Goal: Information Seeking & Learning: Find specific fact

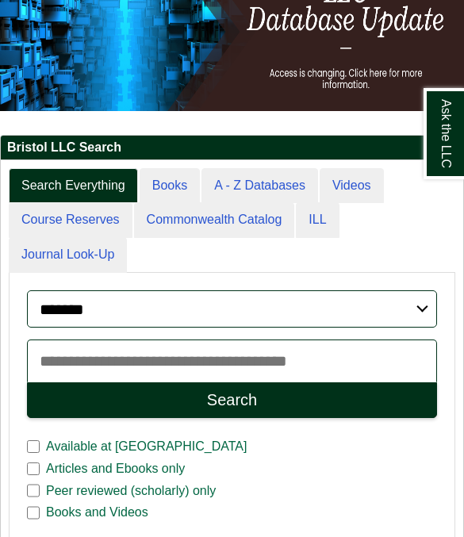
scroll to position [168, 0]
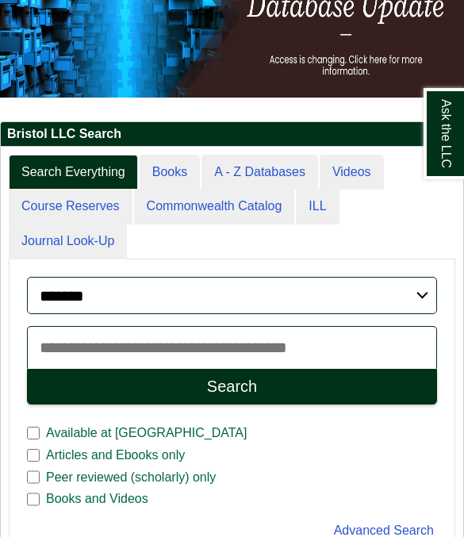
click at [325, 346] on input "Search articles, books, journals & more" at bounding box center [232, 347] width 410 height 43
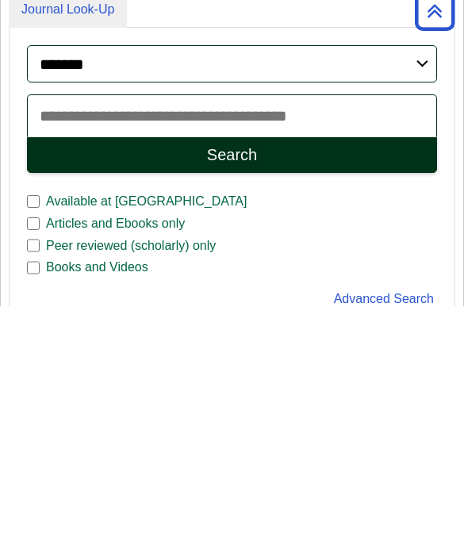
click at [393, 326] on input "Search articles, books, journals & more" at bounding box center [232, 347] width 410 height 43
click at [364, 326] on input "Search articles, books, journals & more" at bounding box center [232, 347] width 410 height 43
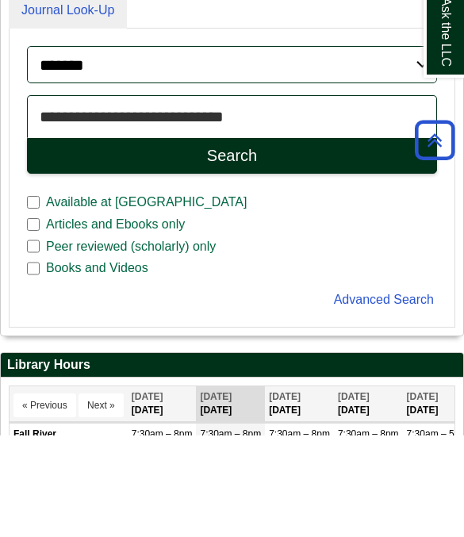
type input "**********"
click at [232, 239] on button "Search" at bounding box center [232, 257] width 410 height 36
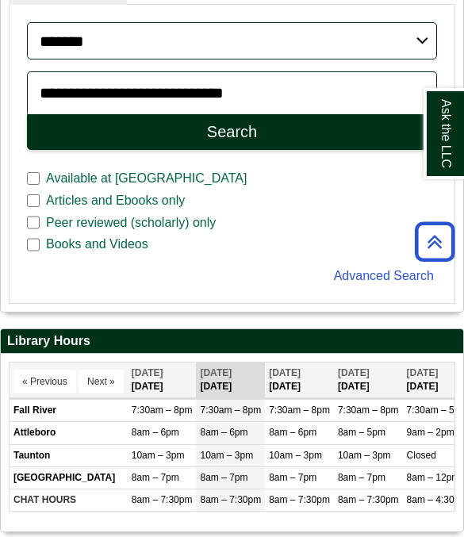
scroll to position [423, 0]
